Goal: Obtain resource: Obtain resource

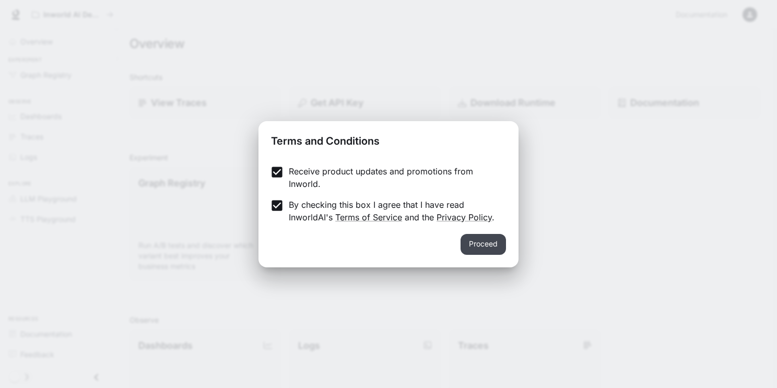
click at [472, 245] on button "Proceed" at bounding box center [482, 244] width 45 height 21
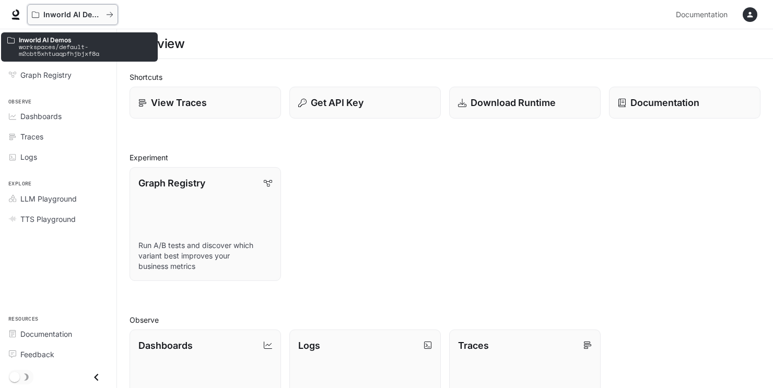
click at [109, 11] on icon "All workspaces" at bounding box center [109, 14] width 7 height 7
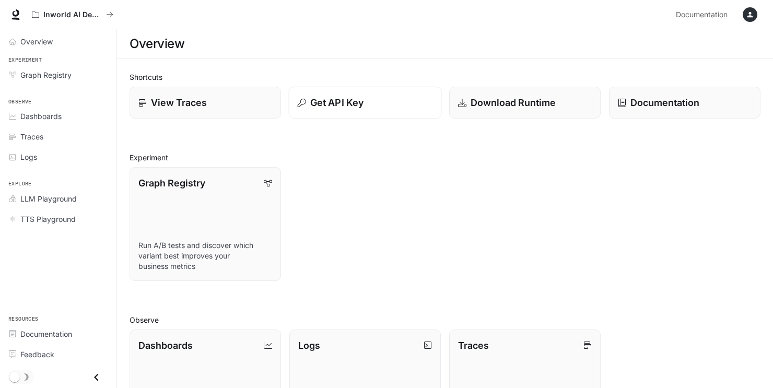
click at [352, 107] on p "Get API Key" at bounding box center [336, 103] width 53 height 14
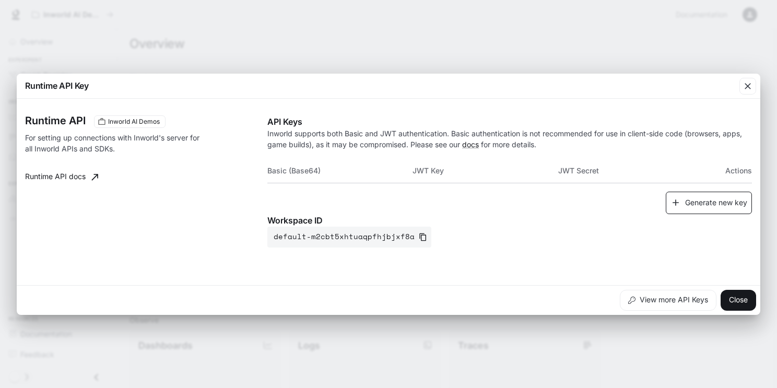
click at [703, 198] on button "Generate new key" at bounding box center [709, 203] width 86 height 22
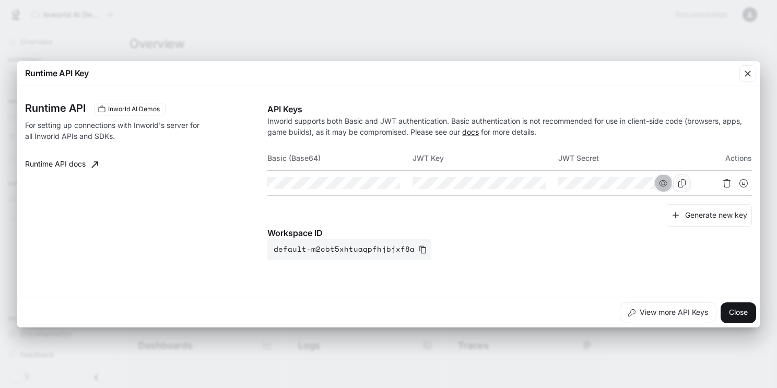
click at [658, 184] on button "button" at bounding box center [663, 183] width 18 height 18
click at [519, 183] on icon "button" at bounding box center [518, 183] width 8 height 8
click at [376, 183] on icon "button" at bounding box center [372, 183] width 8 height 6
